Goal: Transaction & Acquisition: Purchase product/service

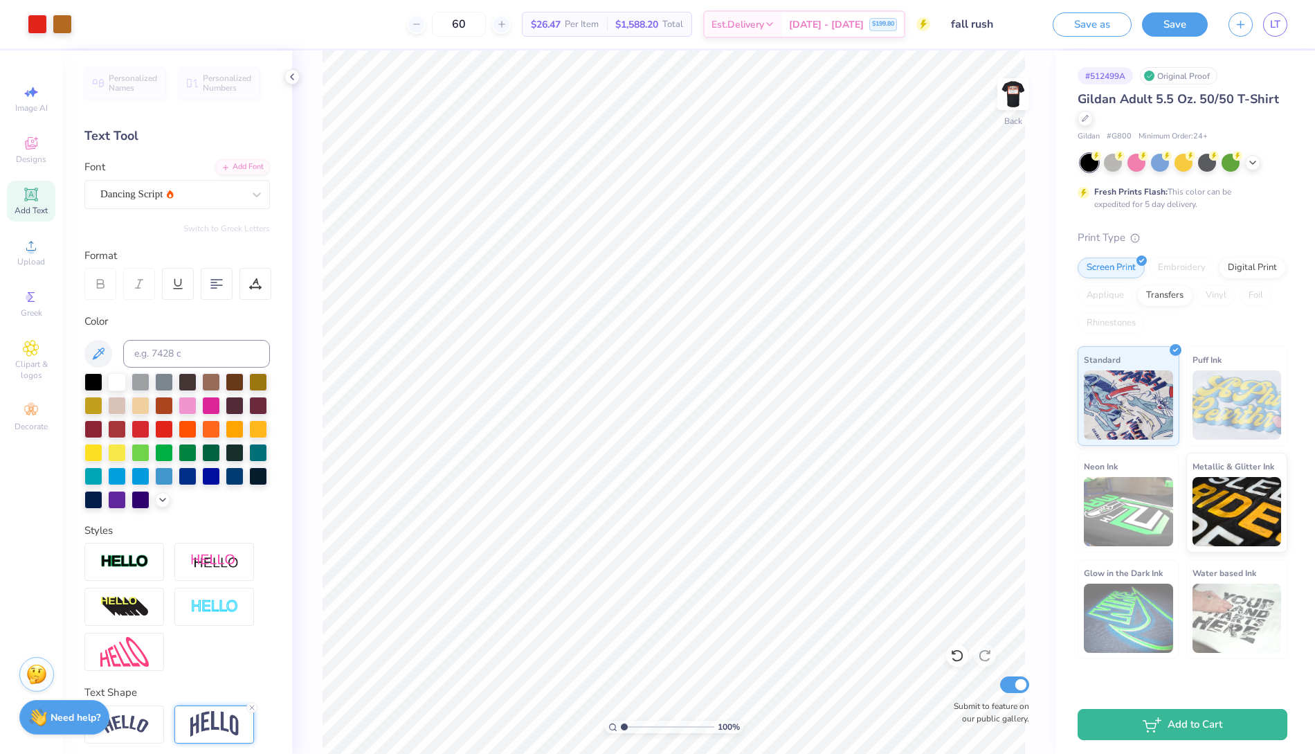
click at [35, 199] on icon at bounding box center [31, 194] width 10 height 10
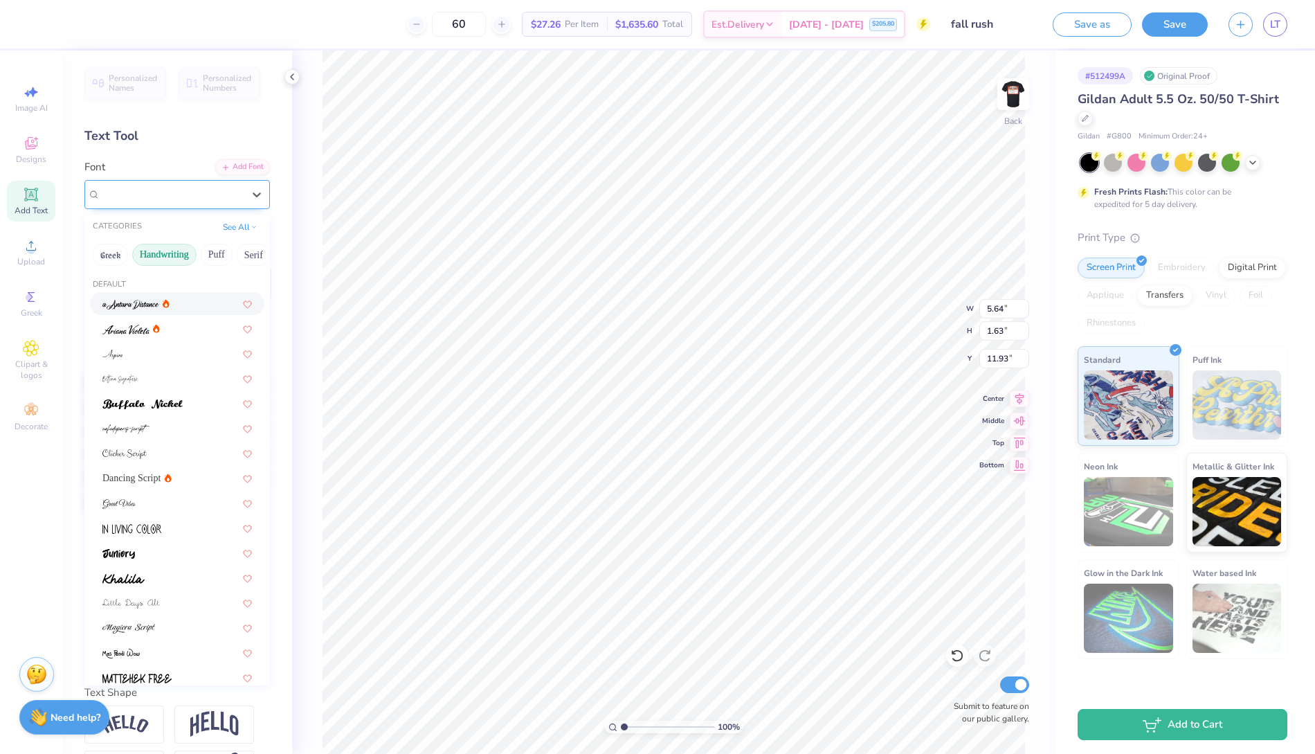
click at [243, 202] on div "Super Dream" at bounding box center [171, 193] width 145 height 21
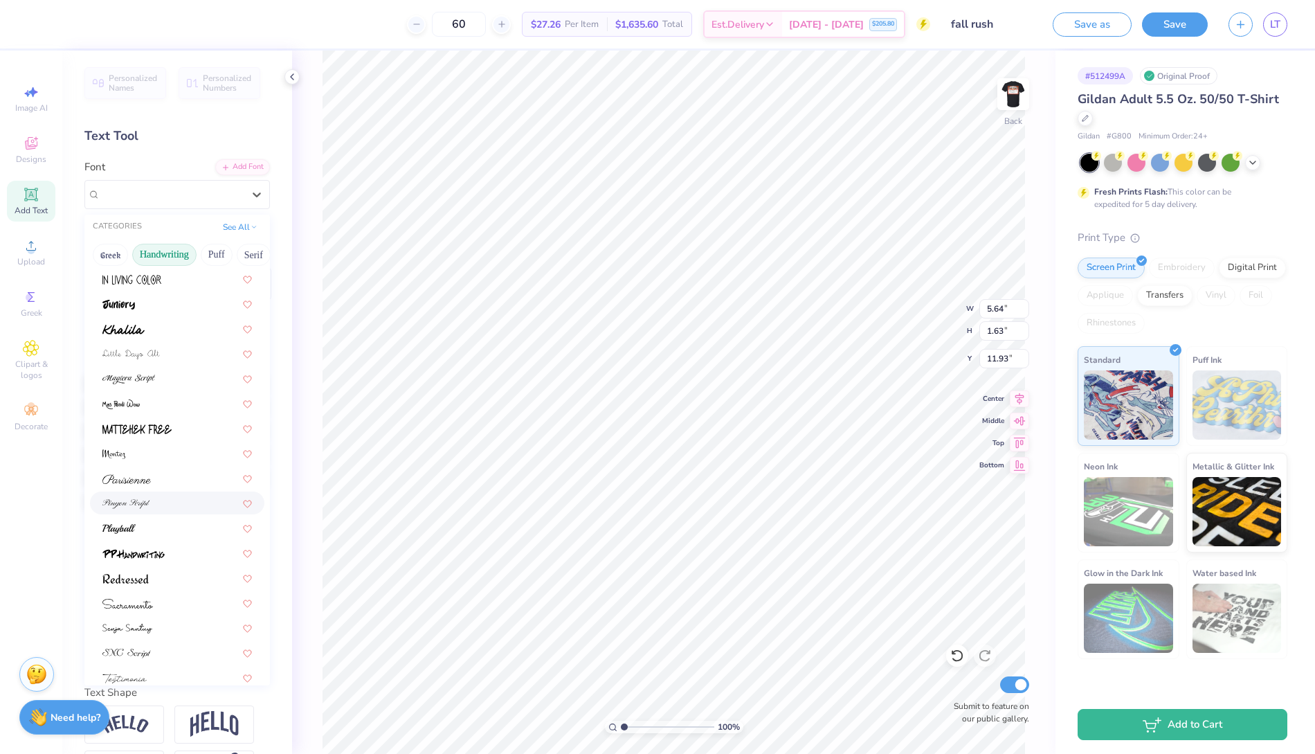
scroll to position [288, 0]
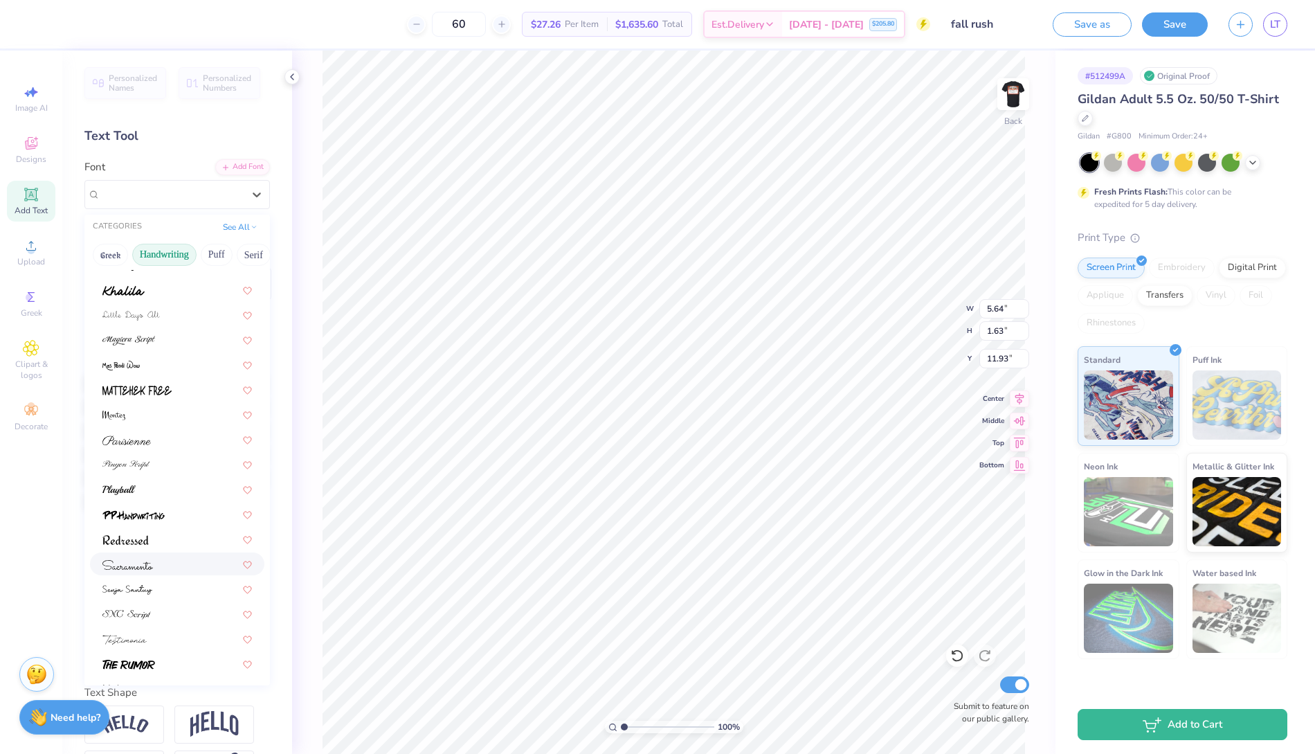
click at [174, 565] on div at bounding box center [176, 563] width 149 height 15
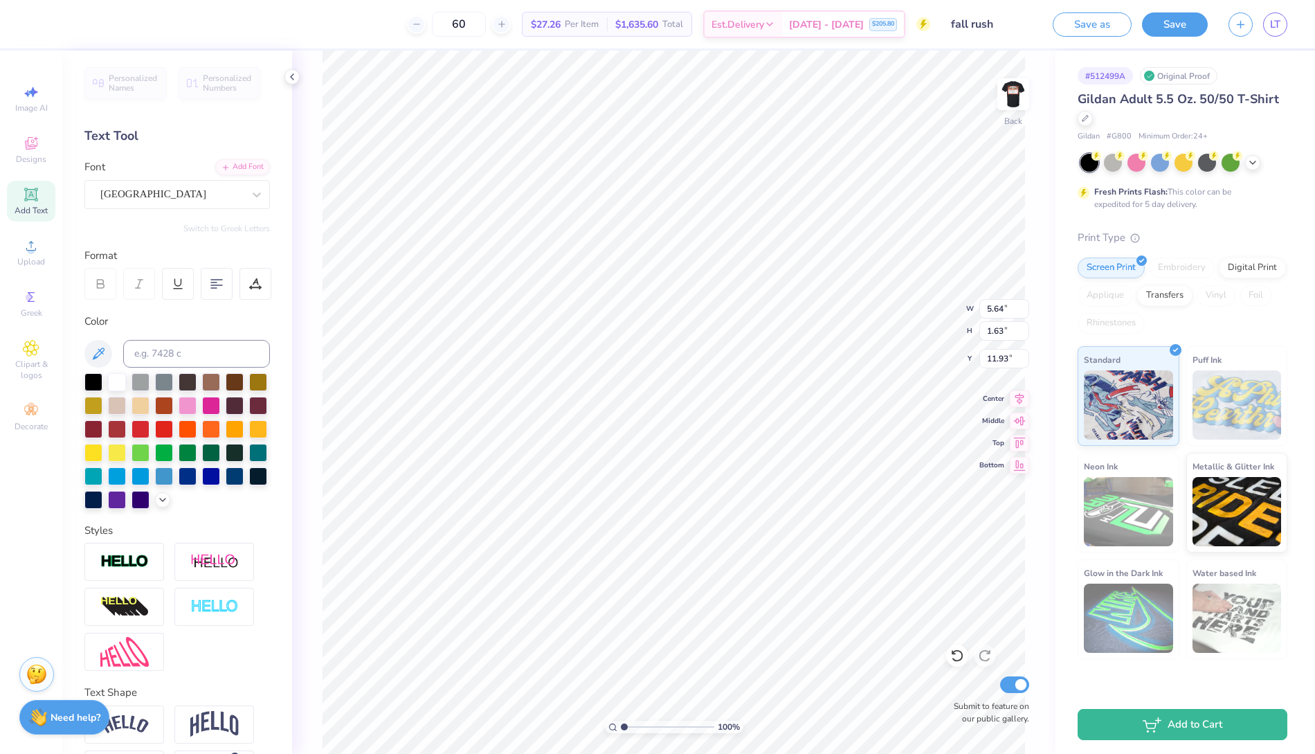
type input "8.83"
type input "1.83"
type input "11.83"
click at [254, 185] on div at bounding box center [256, 194] width 25 height 25
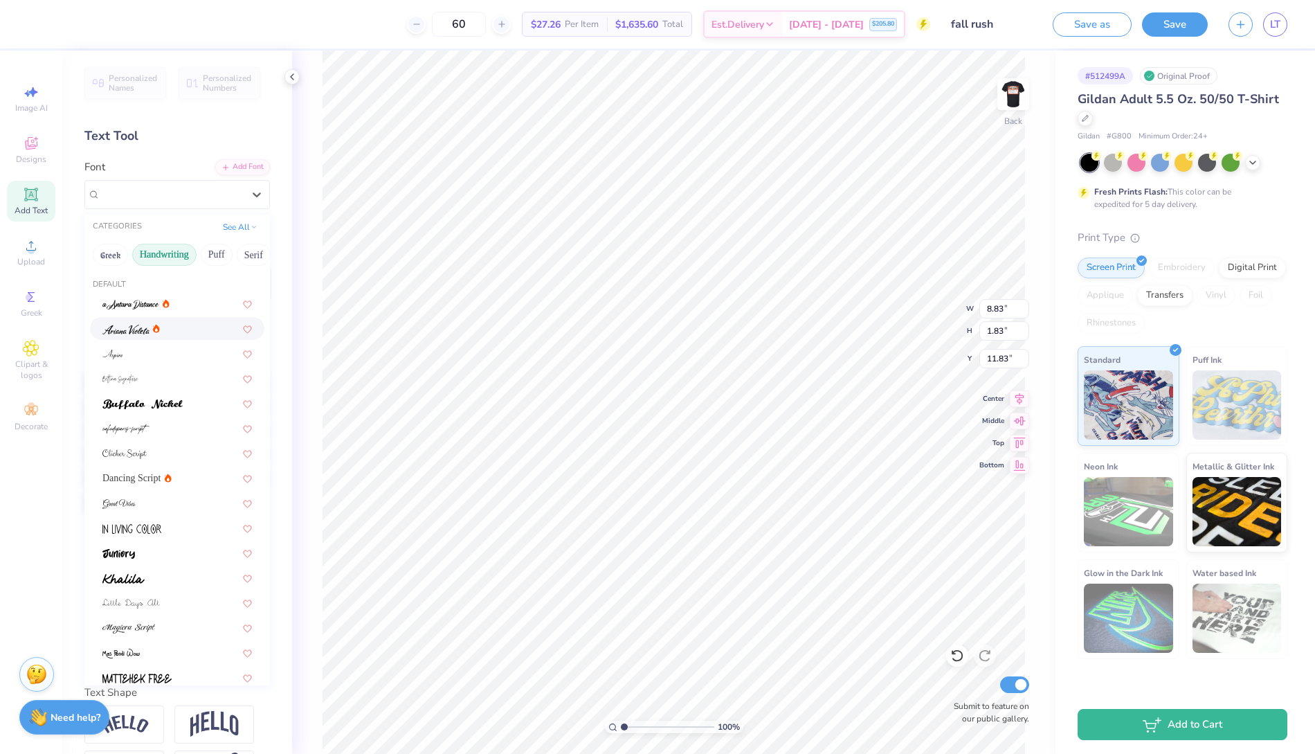
click at [201, 325] on div at bounding box center [176, 328] width 149 height 15
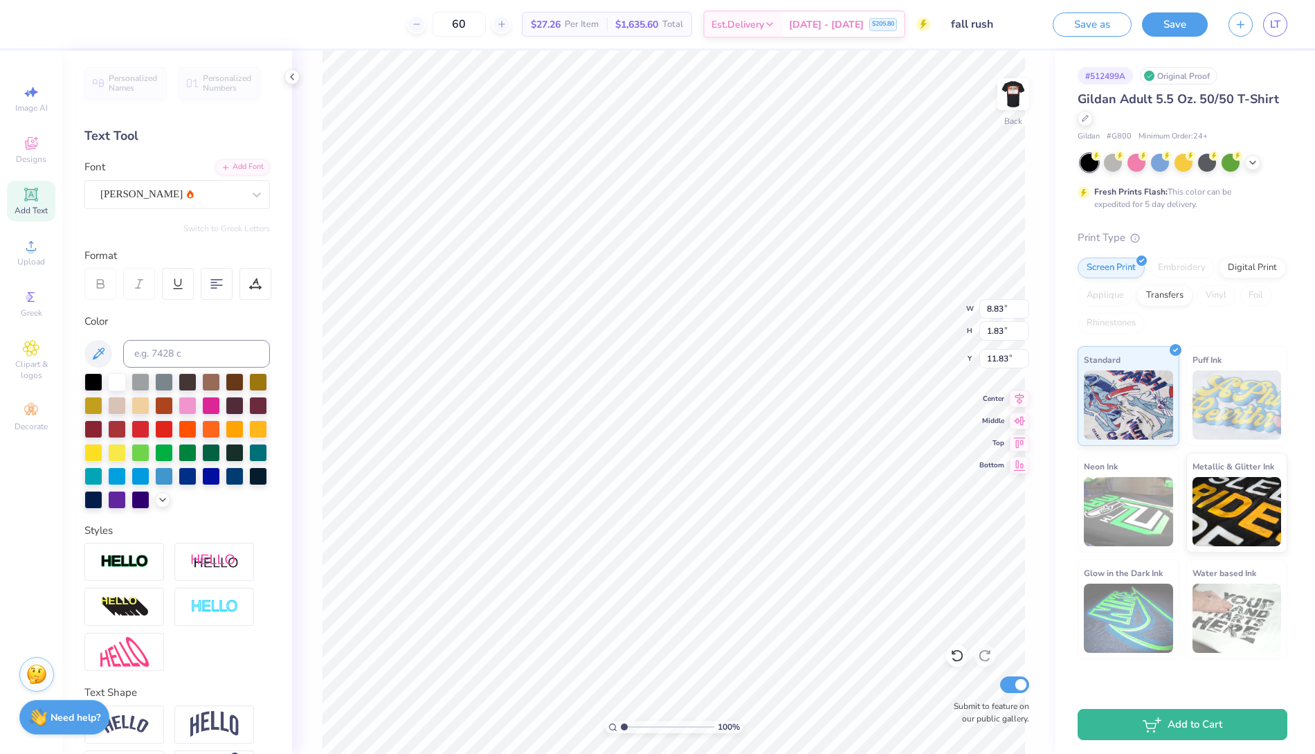
scroll to position [0, 0]
type textarea "T"
click at [238, 196] on div "[PERSON_NAME]" at bounding box center [171, 193] width 145 height 21
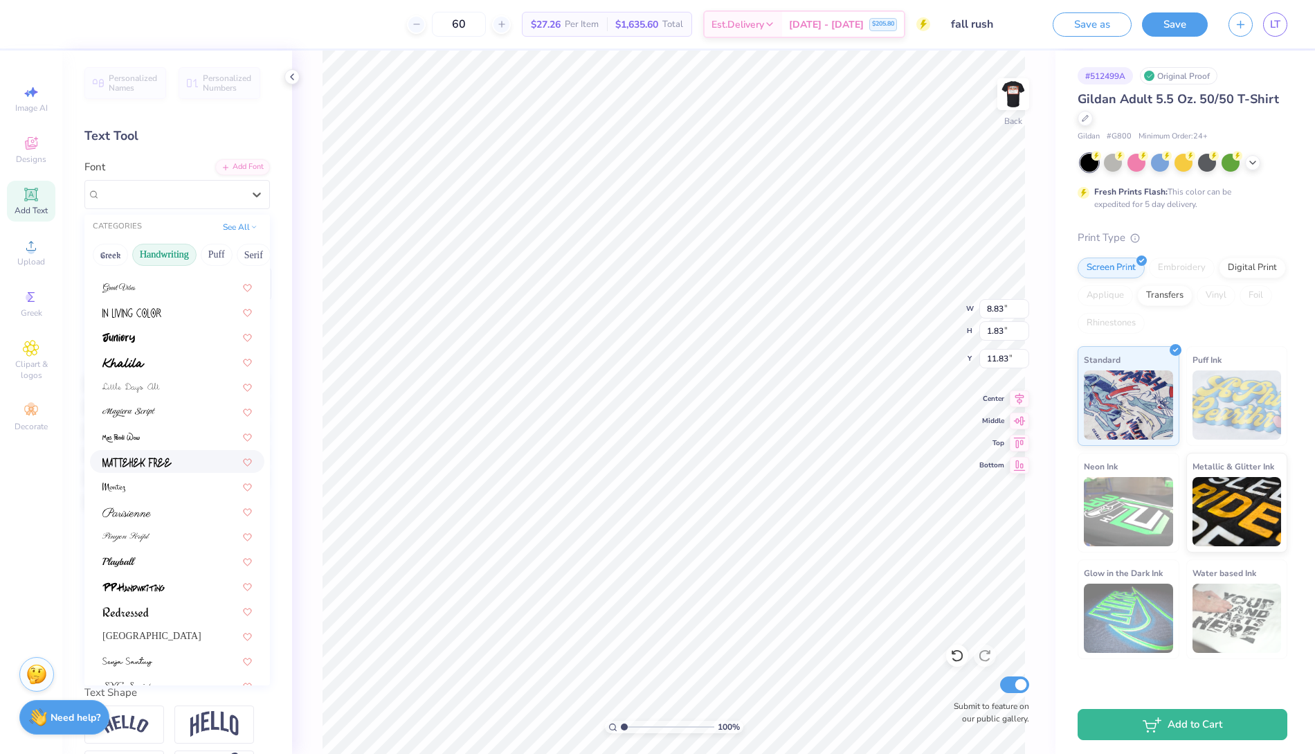
scroll to position [245, 0]
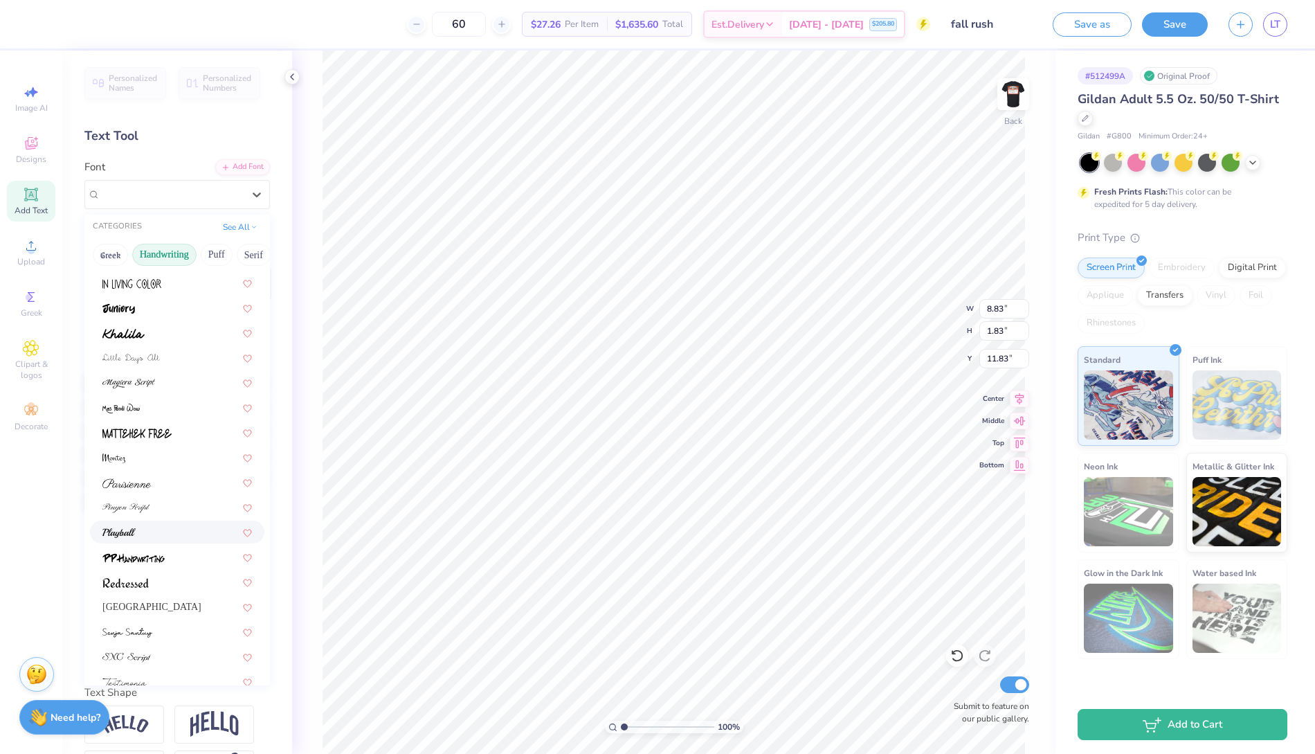
click at [196, 527] on div at bounding box center [176, 532] width 149 height 15
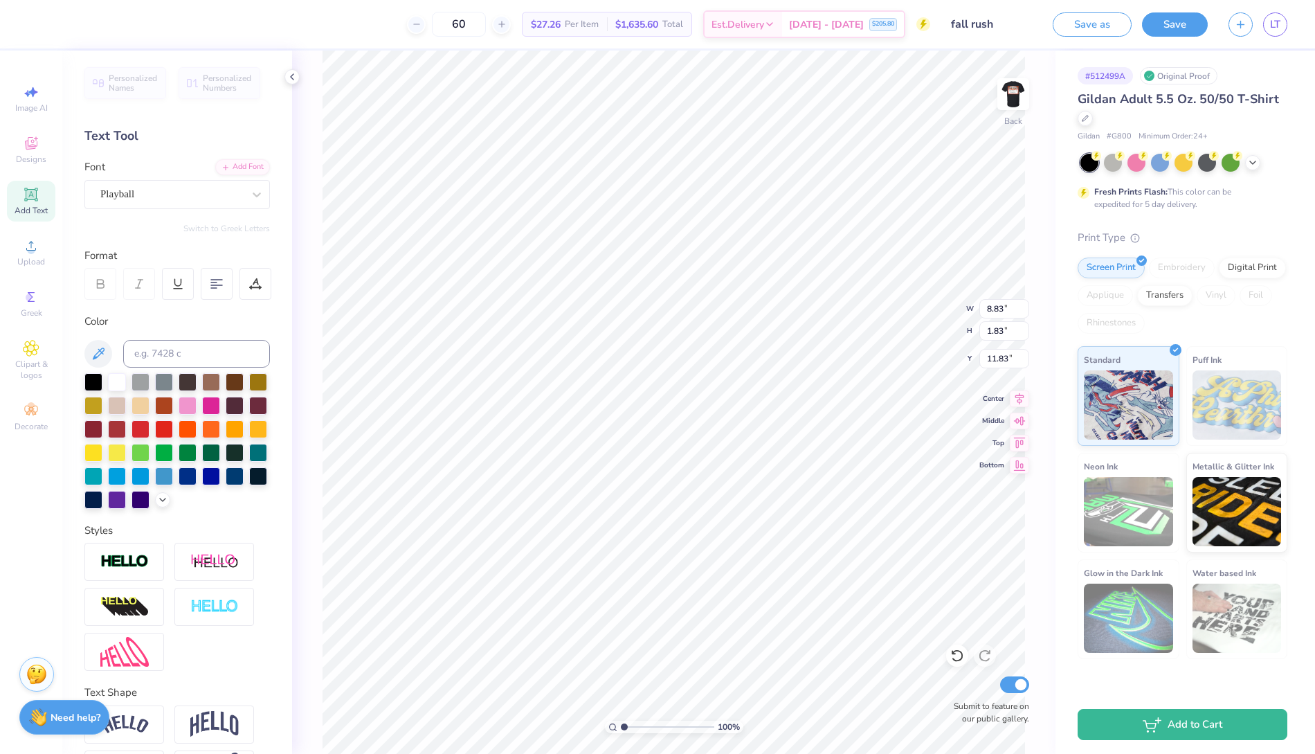
scroll to position [0, 2]
type textarea "Beta Theta Pi"
type input "2.92"
type input "0.44"
type input "3.85"
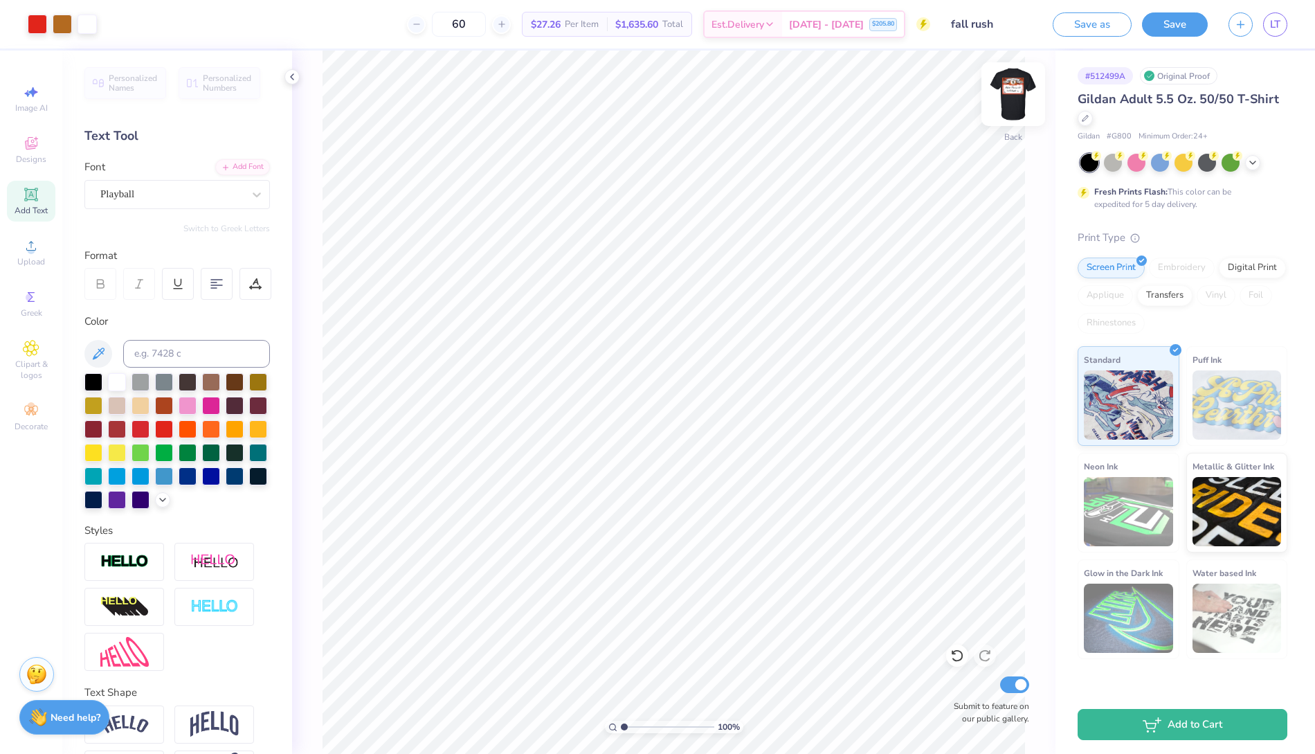
click at [1018, 94] on img at bounding box center [1012, 93] width 55 height 55
click at [1019, 86] on img at bounding box center [1012, 93] width 55 height 55
click at [782, 20] on div "Est. Delivery" at bounding box center [744, 26] width 78 height 25
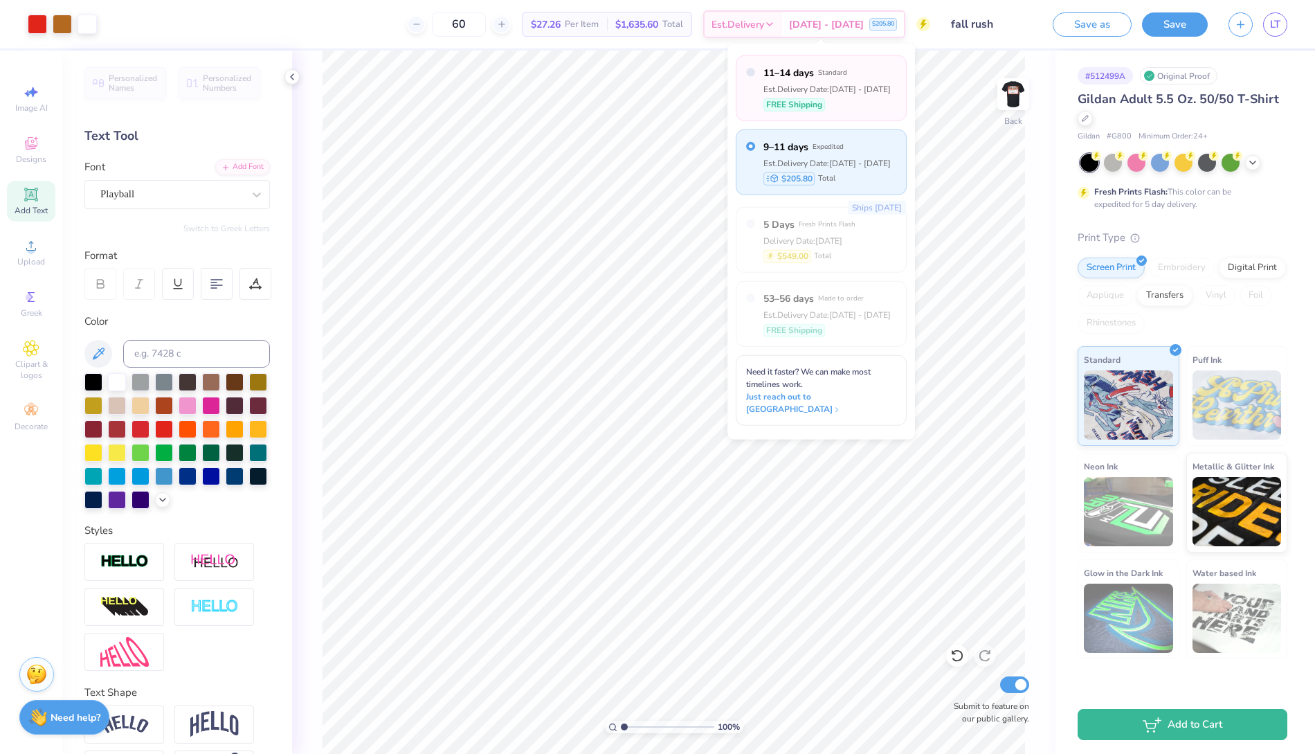
click at [827, 87] on div "Est. Delivery Date: [DATE] - [DATE]" at bounding box center [826, 88] width 127 height 12
radio input "true"
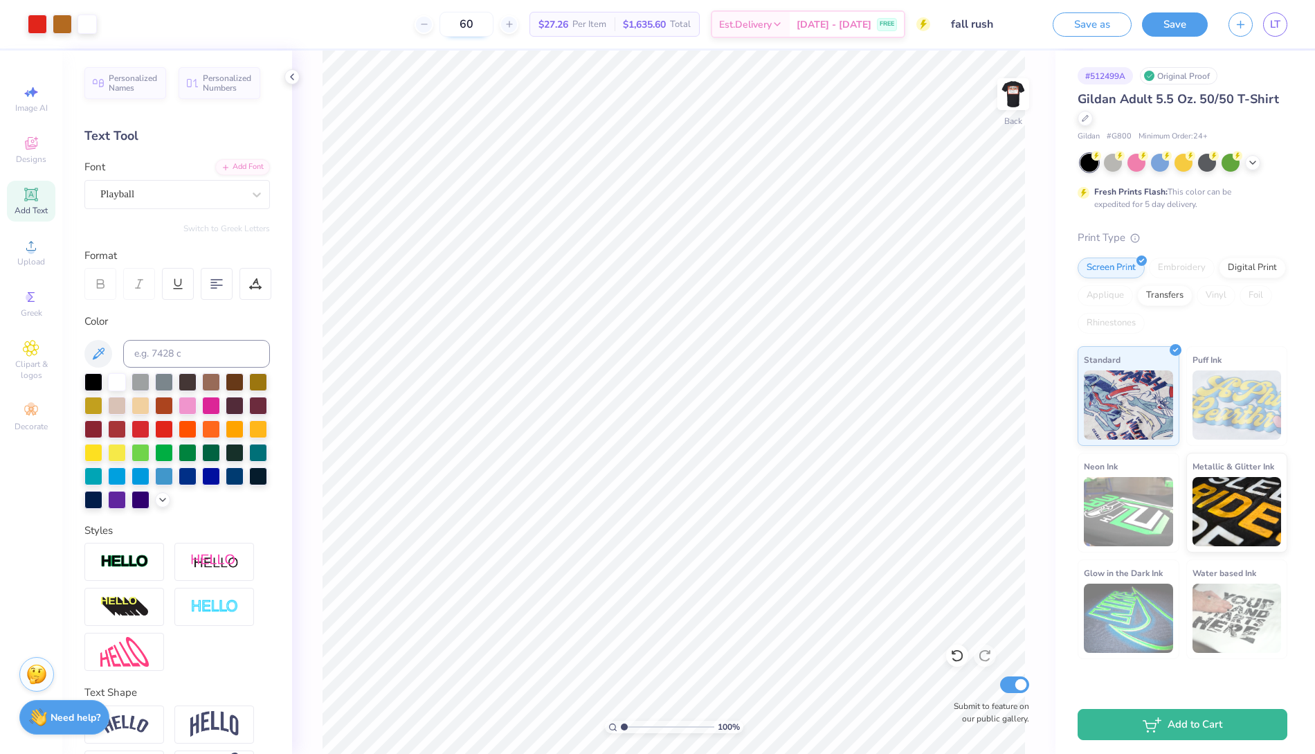
click at [493, 30] on input "60" at bounding box center [466, 24] width 54 height 25
type input "6"
type input "4"
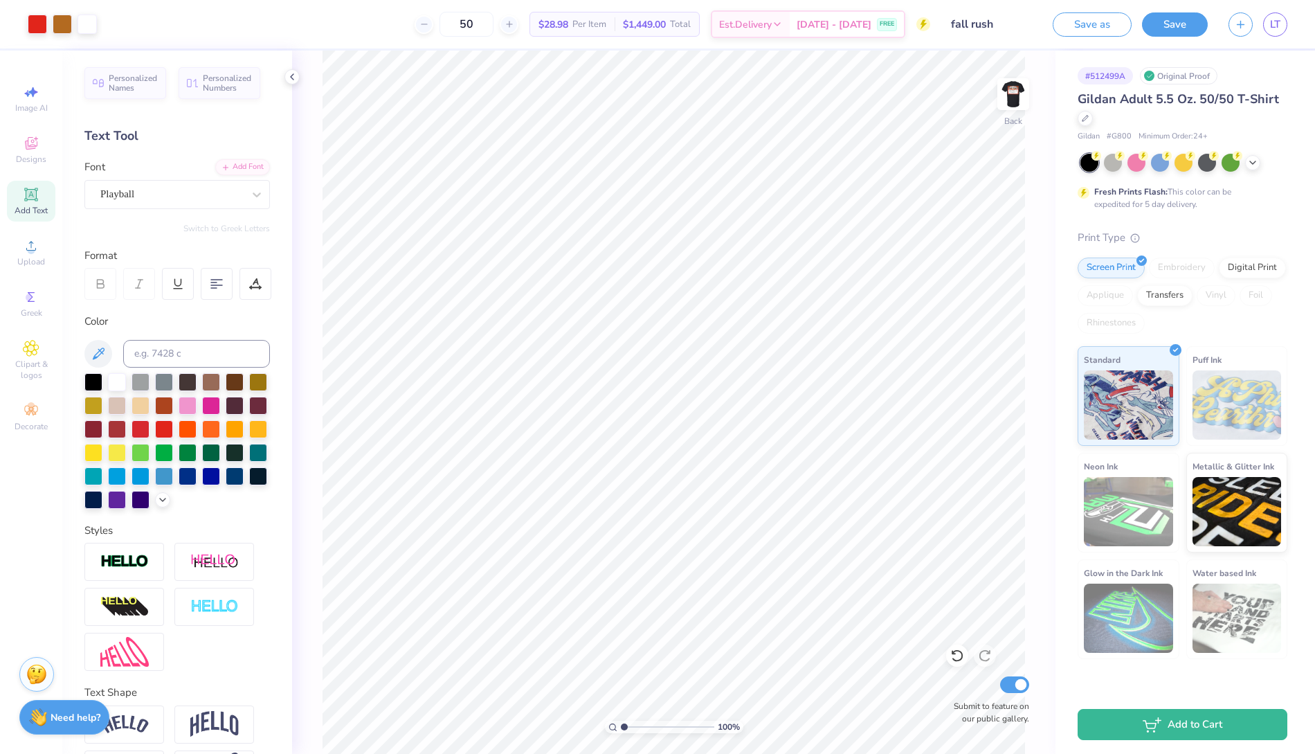
type input "50"
click at [666, 25] on span "$1,449.00" at bounding box center [644, 24] width 43 height 15
click at [923, 24] on icon at bounding box center [923, 25] width 6 height 10
